Goal: Consume media (video, audio)

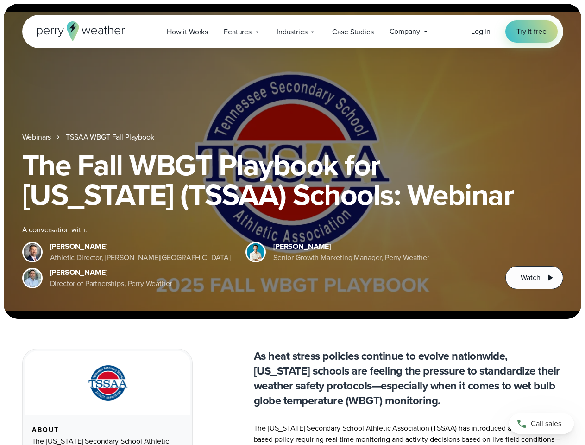
click at [293, 223] on div "The Fall WBGT Playbook for [US_STATE] (TSSAA) Schools: Webinar A conversation w…" at bounding box center [292, 219] width 541 height 139
click at [293, 32] on span "Industries" at bounding box center [292, 31] width 31 height 11
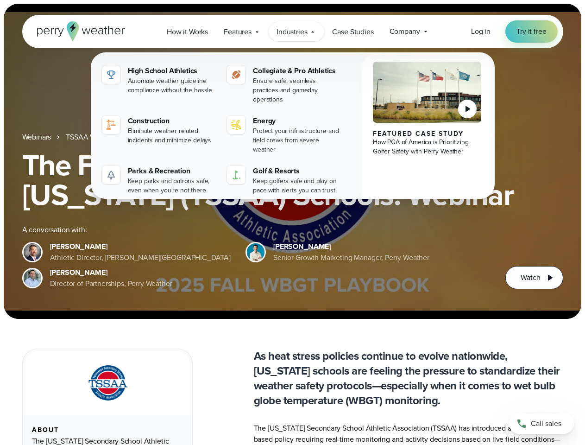
click at [293, 161] on h1 "The Fall WBGT Playbook for [US_STATE] (TSSAA) Schools: Webinar" at bounding box center [292, 179] width 541 height 59
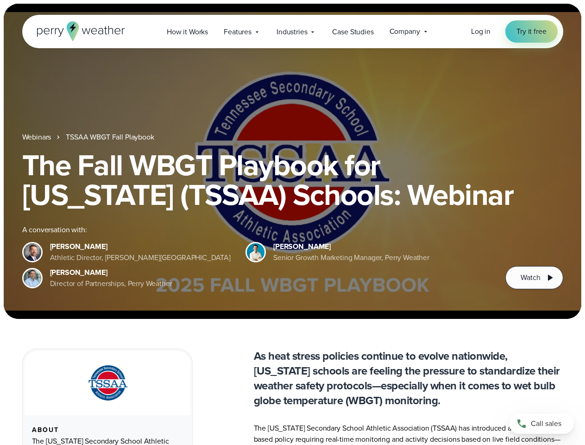
click at [111, 137] on link "TSSAA WBGT Fall Playbook" at bounding box center [110, 137] width 88 height 11
click at [534, 278] on span "Watch" at bounding box center [530, 277] width 19 height 11
